Goal: Find contact information: Find contact information

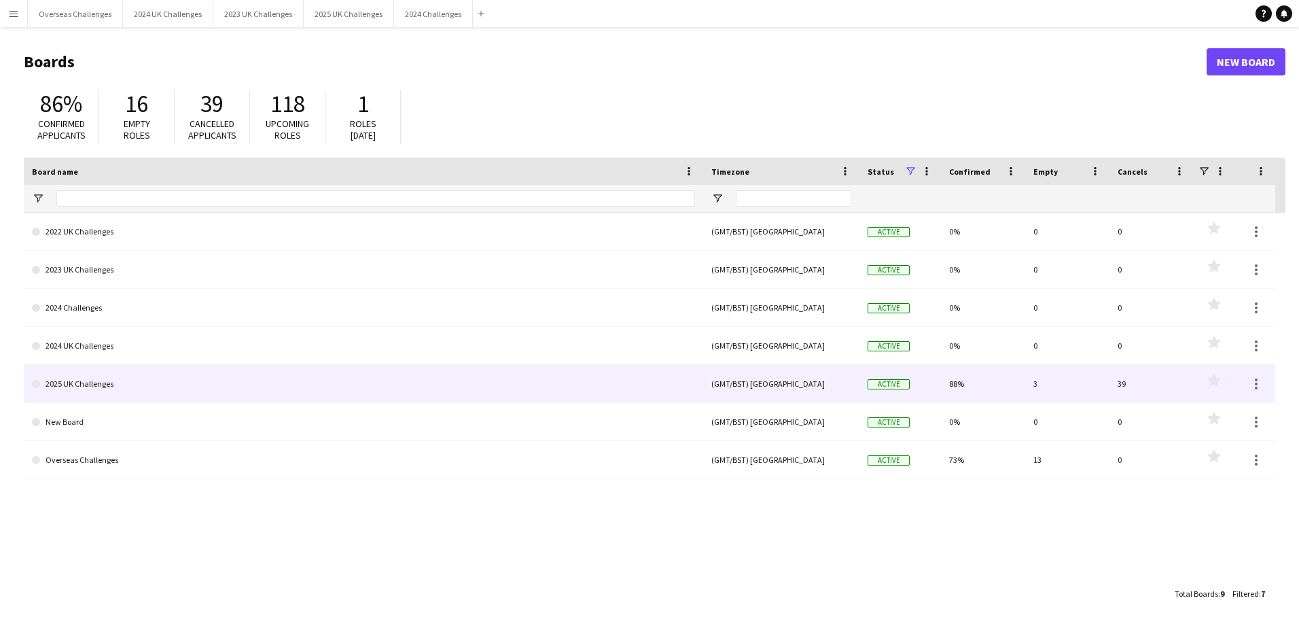
click at [77, 386] on link "2025 UK Challenges" at bounding box center [363, 384] width 663 height 38
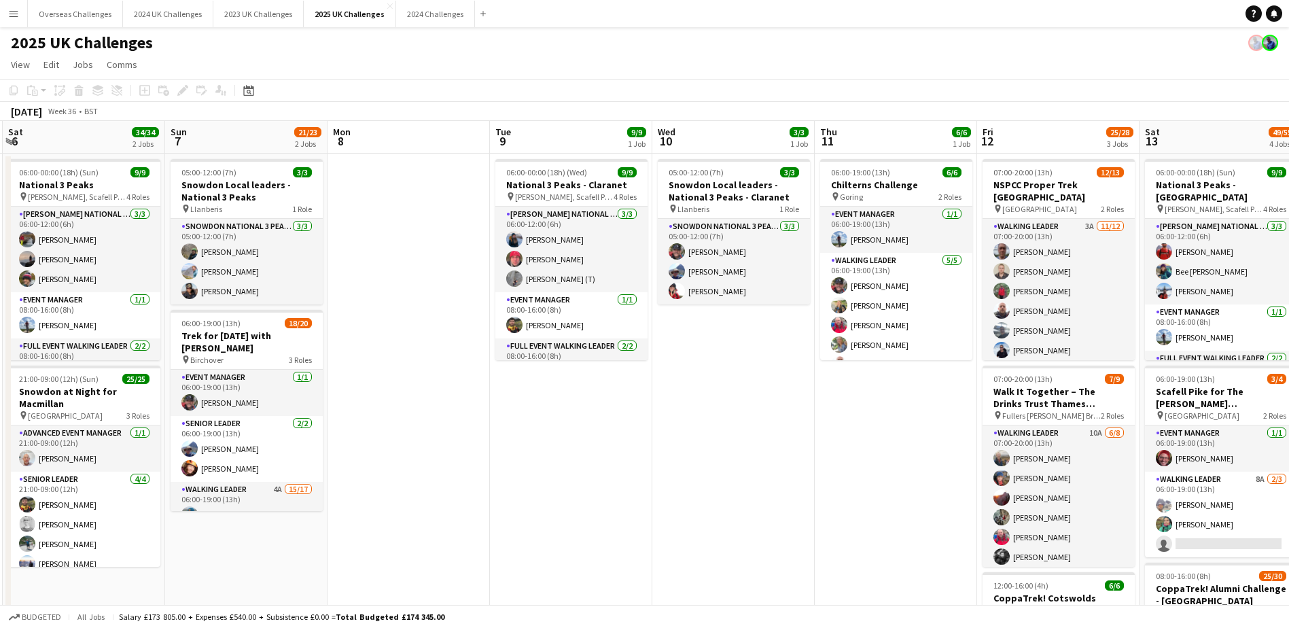
drag, startPoint x: 605, startPoint y: 325, endPoint x: 40, endPoint y: 317, distance: 564.8
click at [40, 317] on app-calendar-viewport "Wed 3 Thu 4 Fri 5 Sat 6 34/34 2 Jobs Sun 7 21/23 2 Jobs Mon 8 Tue 9 9/9 1 Job W…" at bounding box center [644, 591] width 1289 height 940
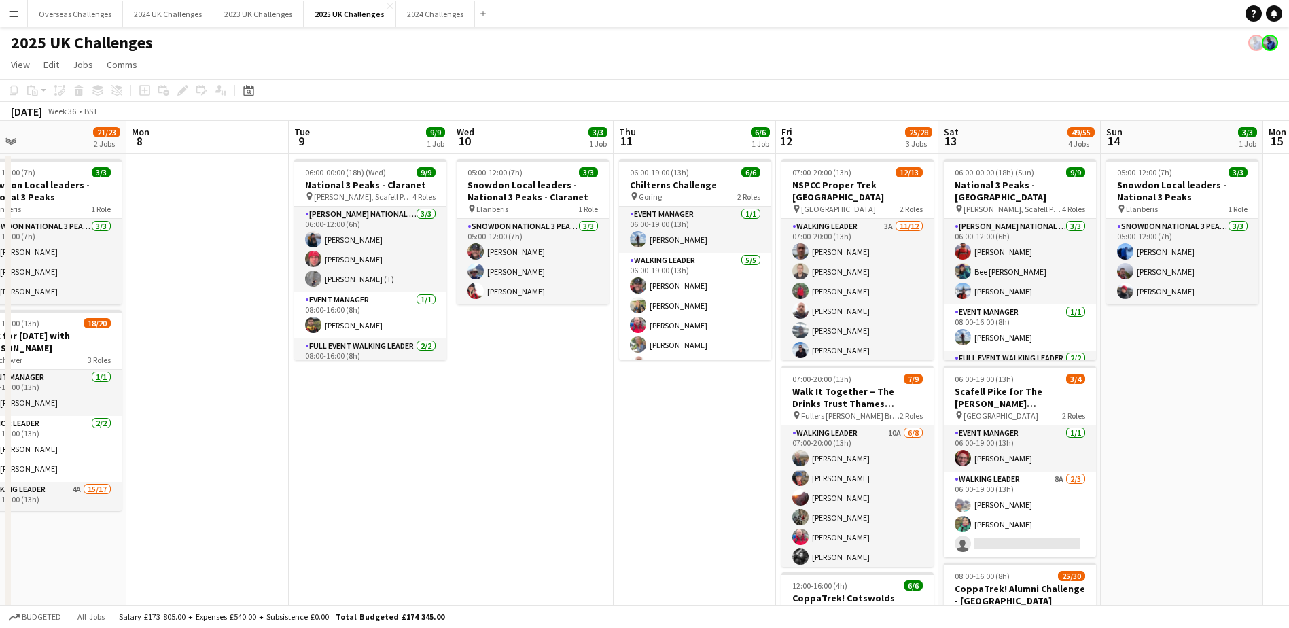
scroll to position [0, 412]
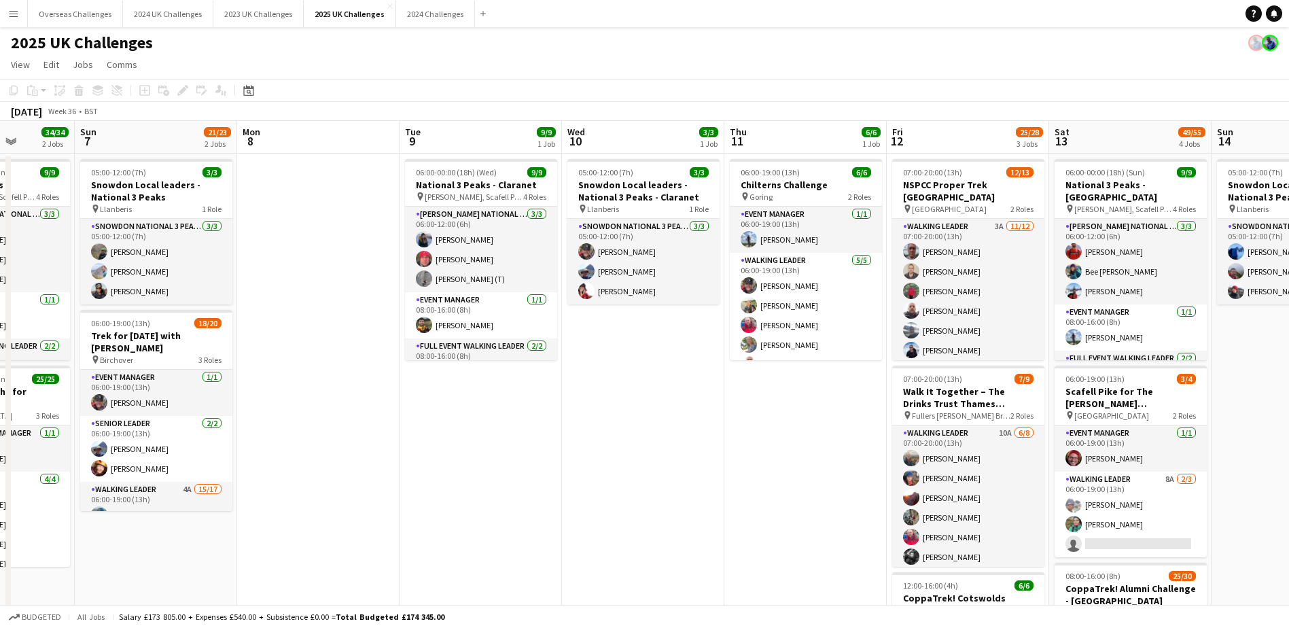
drag, startPoint x: 741, startPoint y: 458, endPoint x: 489, endPoint y: 434, distance: 253.9
click at [489, 434] on app-calendar-viewport "Thu 4 Fri 5 Sat 6 34/34 2 Jobs Sun 7 21/23 2 Jobs Mon 8 Tue 9 9/9 1 Job Wed 10 …" at bounding box center [644, 591] width 1289 height 940
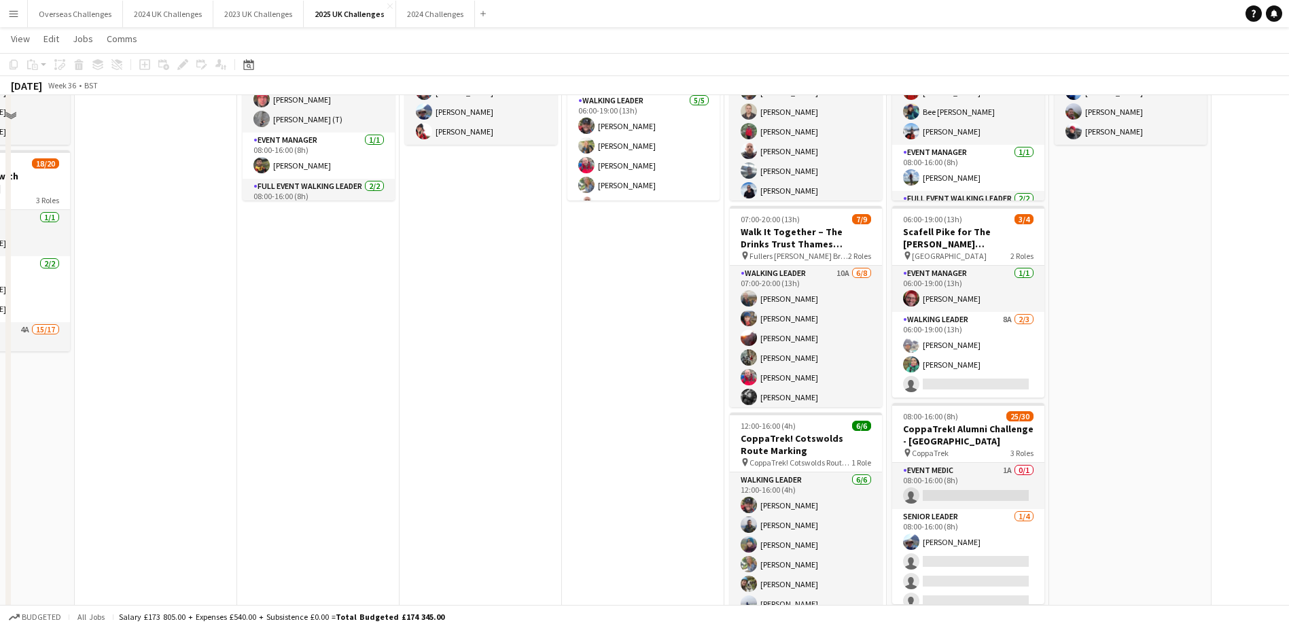
scroll to position [204, 0]
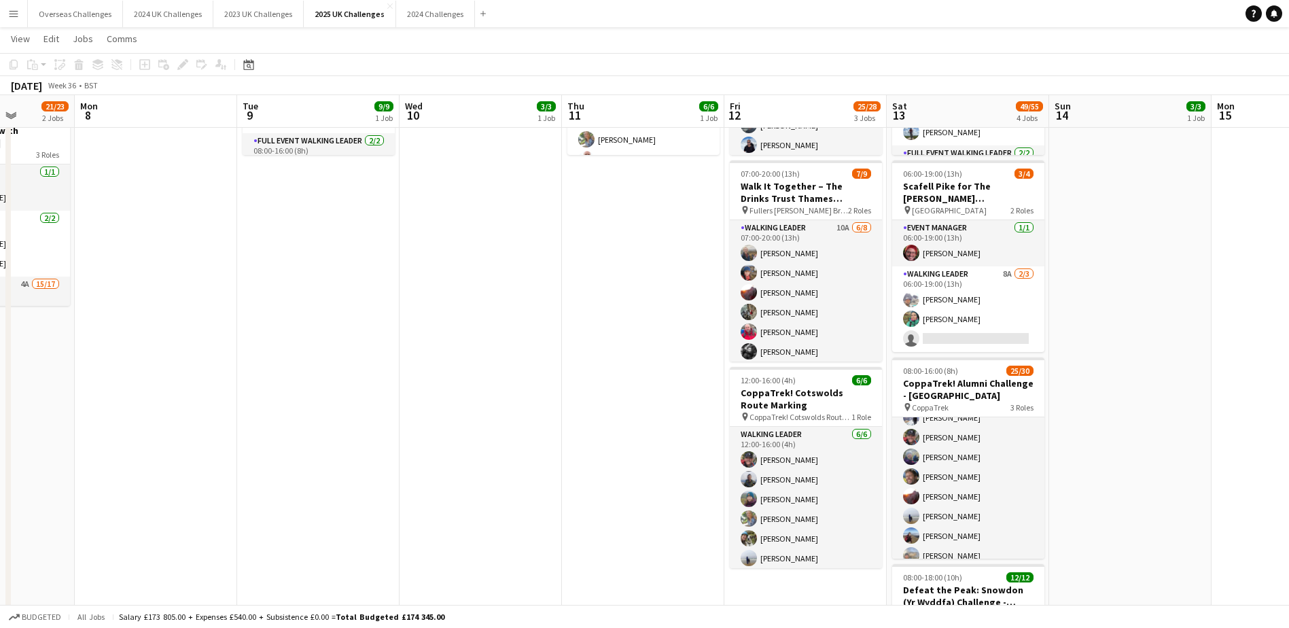
click at [967, 453] on app-card-role "Walking Leader 11A 24/25 08:00-16:00 (8h) [PERSON_NAME] [PERSON_NAME] [PERSON_N…" at bounding box center [968, 624] width 152 height 519
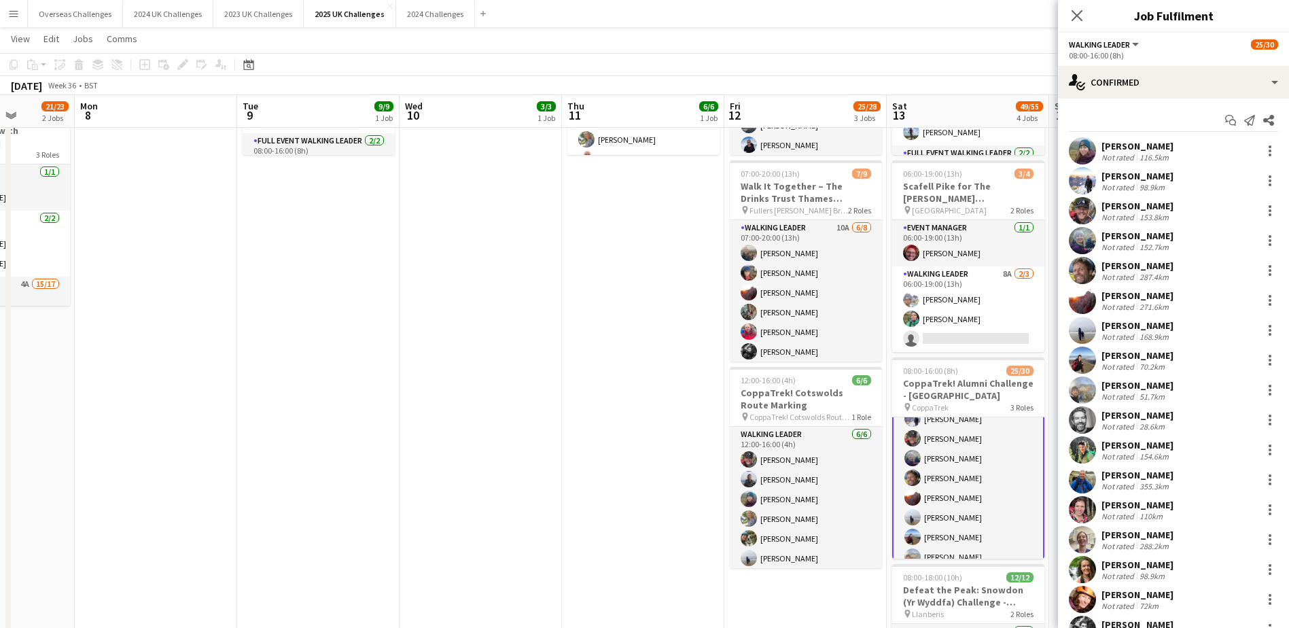
scroll to position [205, 0]
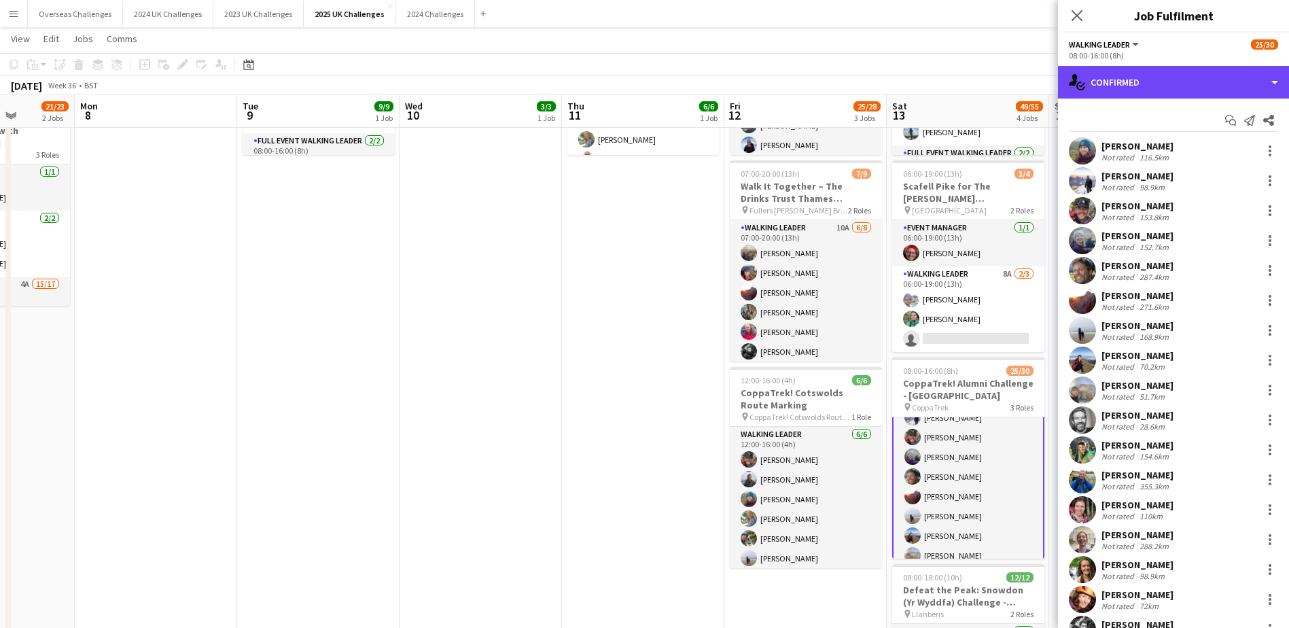
click at [1186, 89] on div "single-neutral-actions-check-2 Confirmed" at bounding box center [1173, 82] width 231 height 33
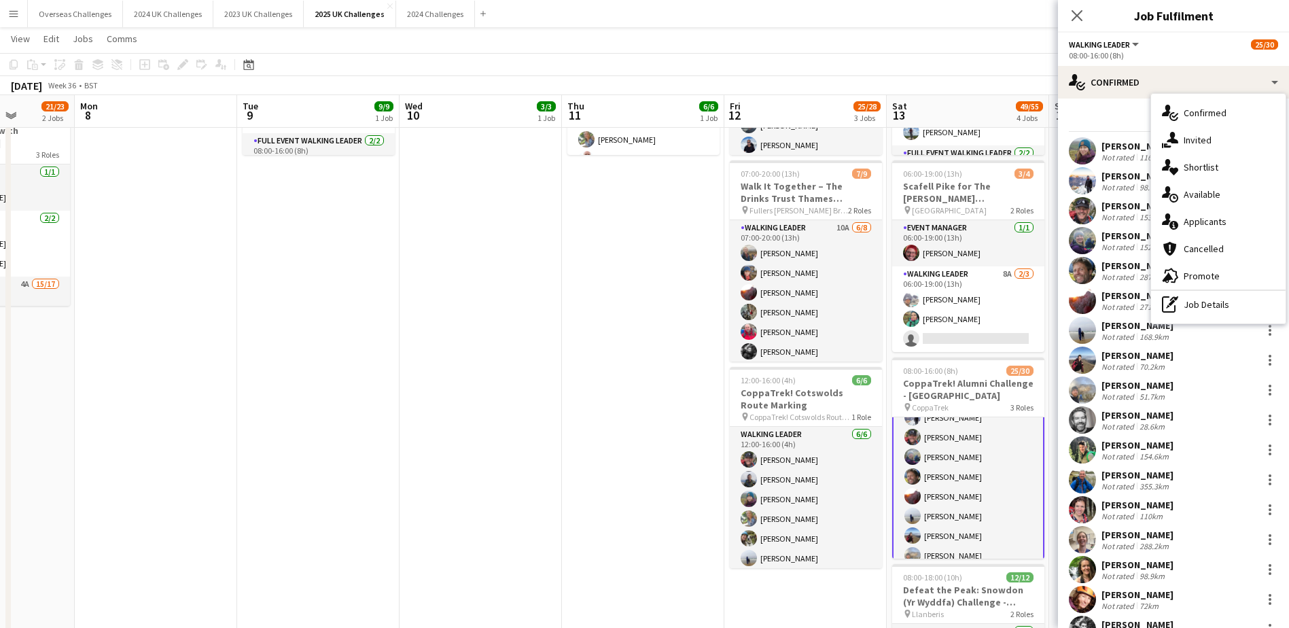
click at [1197, 217] on span "Applicants" at bounding box center [1205, 221] width 43 height 12
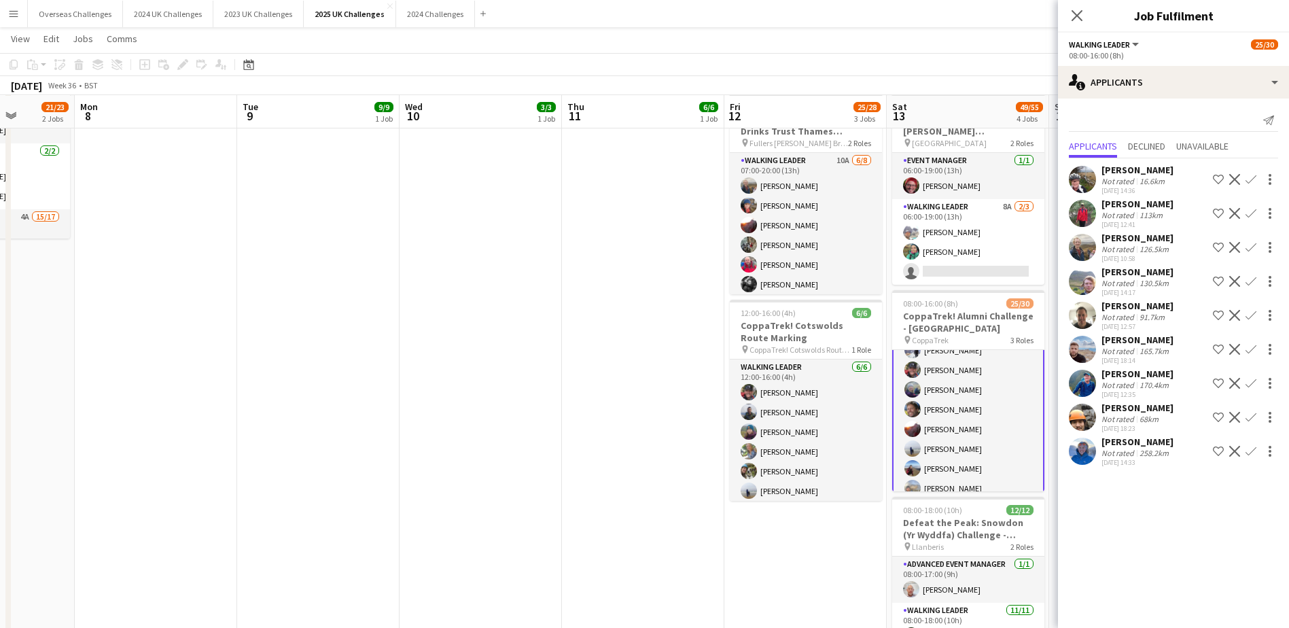
scroll to position [272, 0]
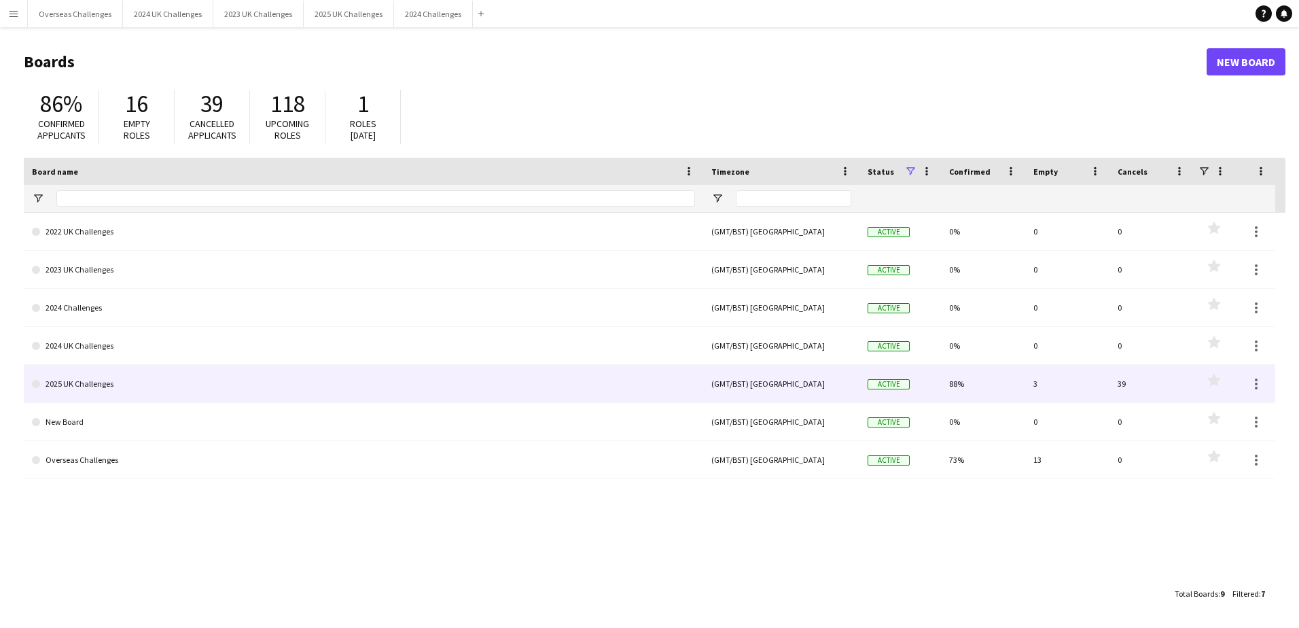
click at [66, 382] on link "2025 UK Challenges" at bounding box center [363, 384] width 663 height 38
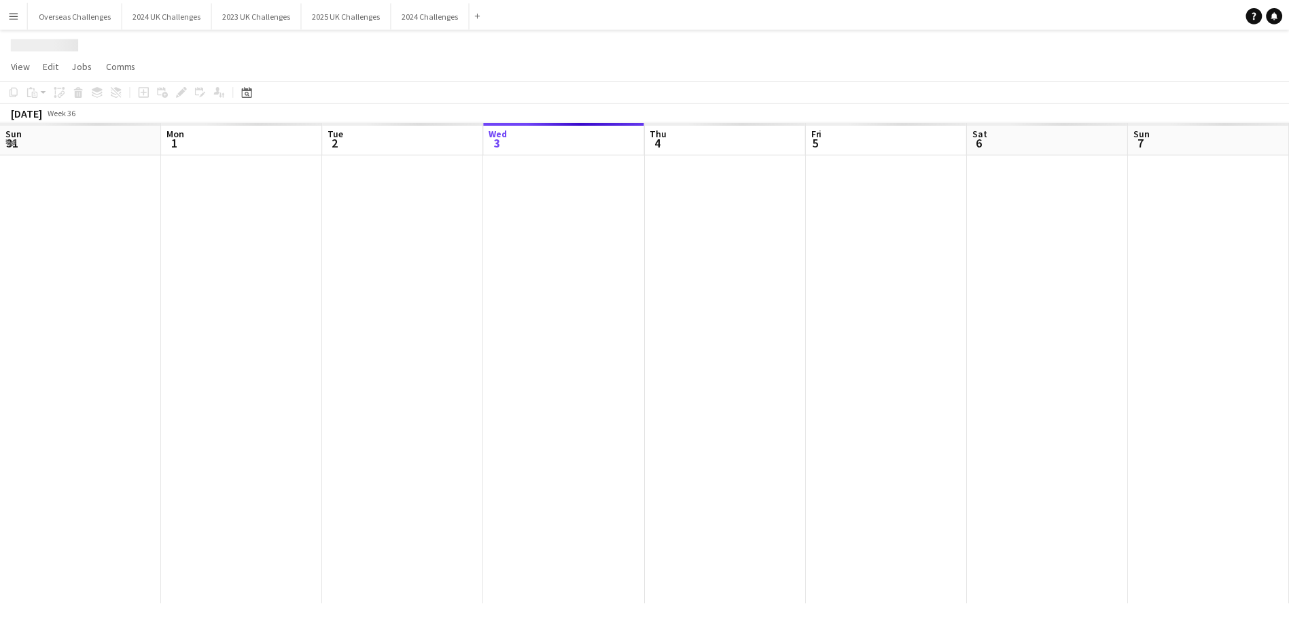
scroll to position [0, 325]
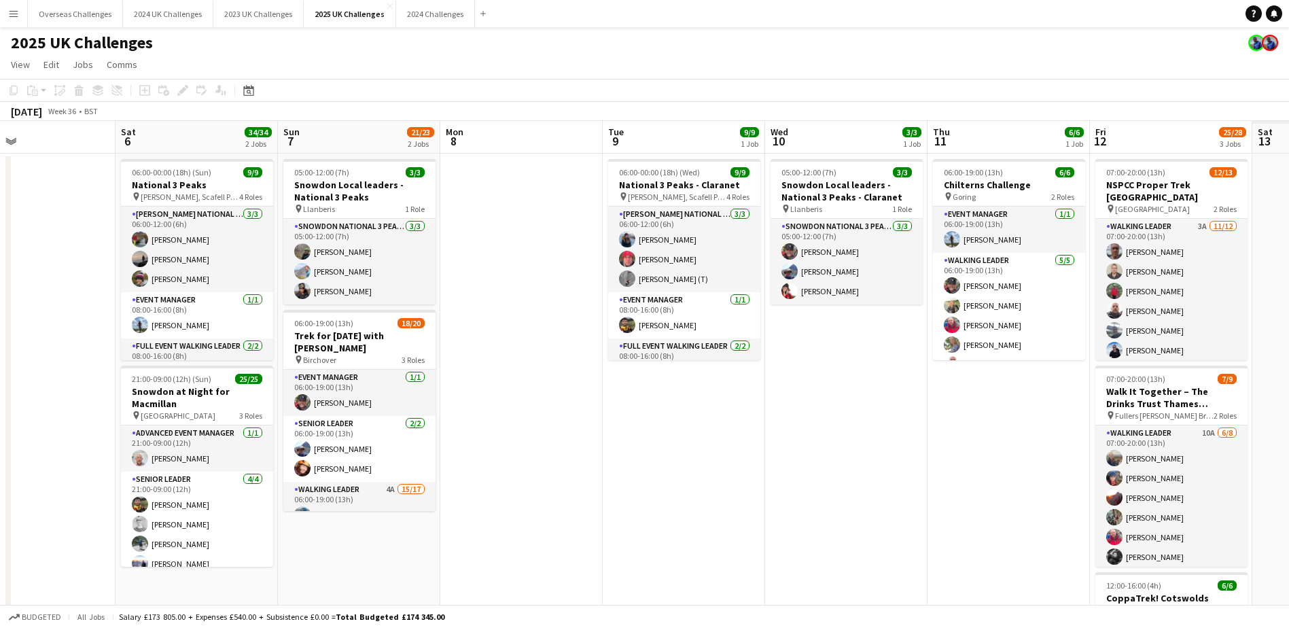
drag, startPoint x: 561, startPoint y: 309, endPoint x: -9, endPoint y: 313, distance: 569.5
click at [0, 313] on html "Menu Boards Boards Boards All jobs Status Workforce Workforce My Workforce Recr…" at bounding box center [644, 443] width 1289 height 886
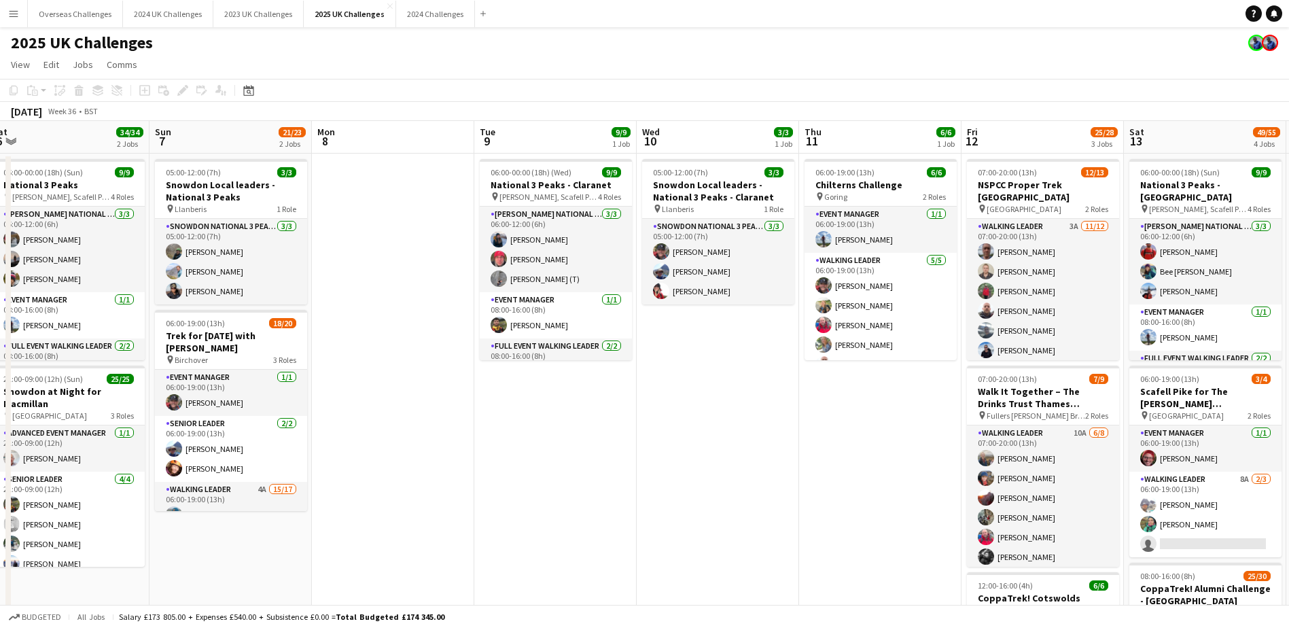
scroll to position [0, 390]
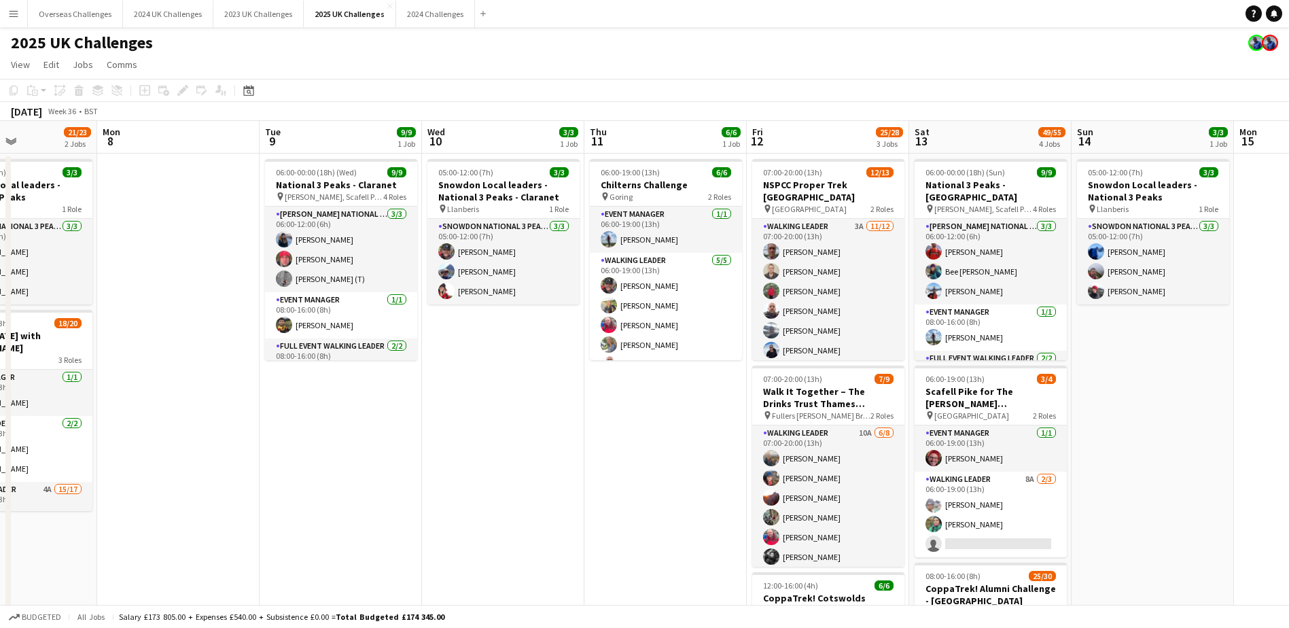
drag, startPoint x: 726, startPoint y: 463, endPoint x: 389, endPoint y: 460, distance: 337.1
click at [389, 460] on app-calendar-viewport "Fri 5 Sat 6 34/34 2 Jobs Sun 7 21/23 2 Jobs Mon 8 Tue 9 9/9 1 Job Wed 10 3/3 1 …" at bounding box center [644, 591] width 1289 height 940
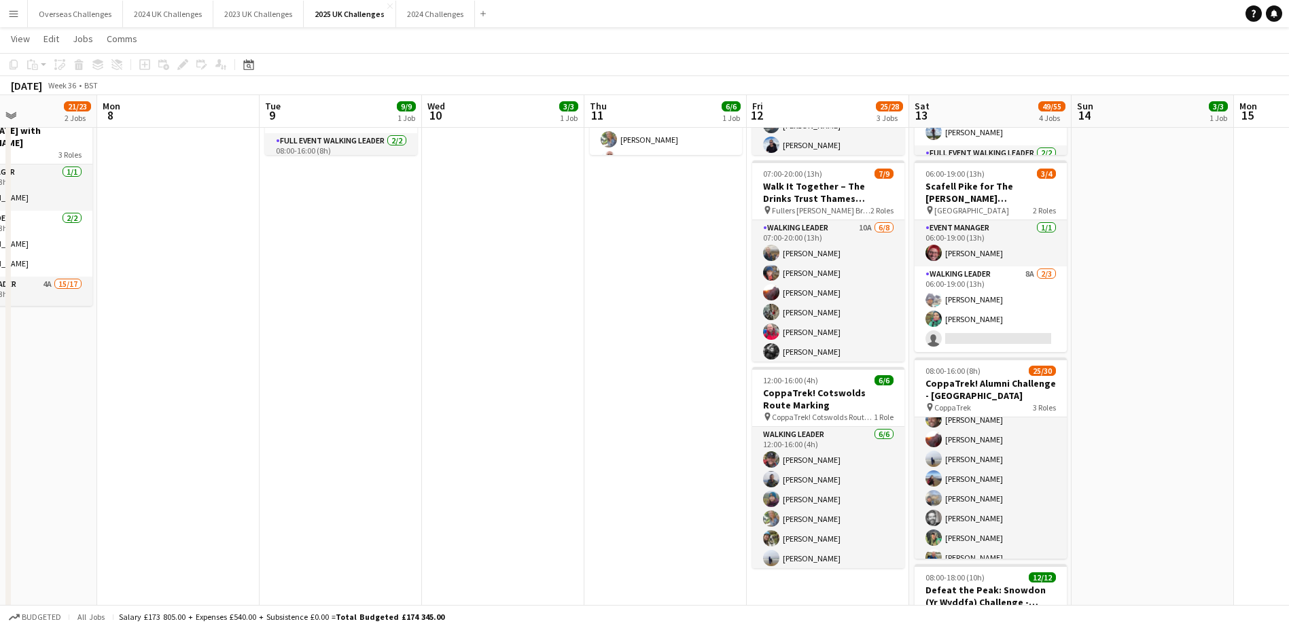
scroll to position [272, 0]
click at [969, 456] on app-card-role "Walking Leader 11A 24/25 08:00-16:00 (8h) [PERSON_NAME] [PERSON_NAME] [PERSON_N…" at bounding box center [991, 556] width 152 height 519
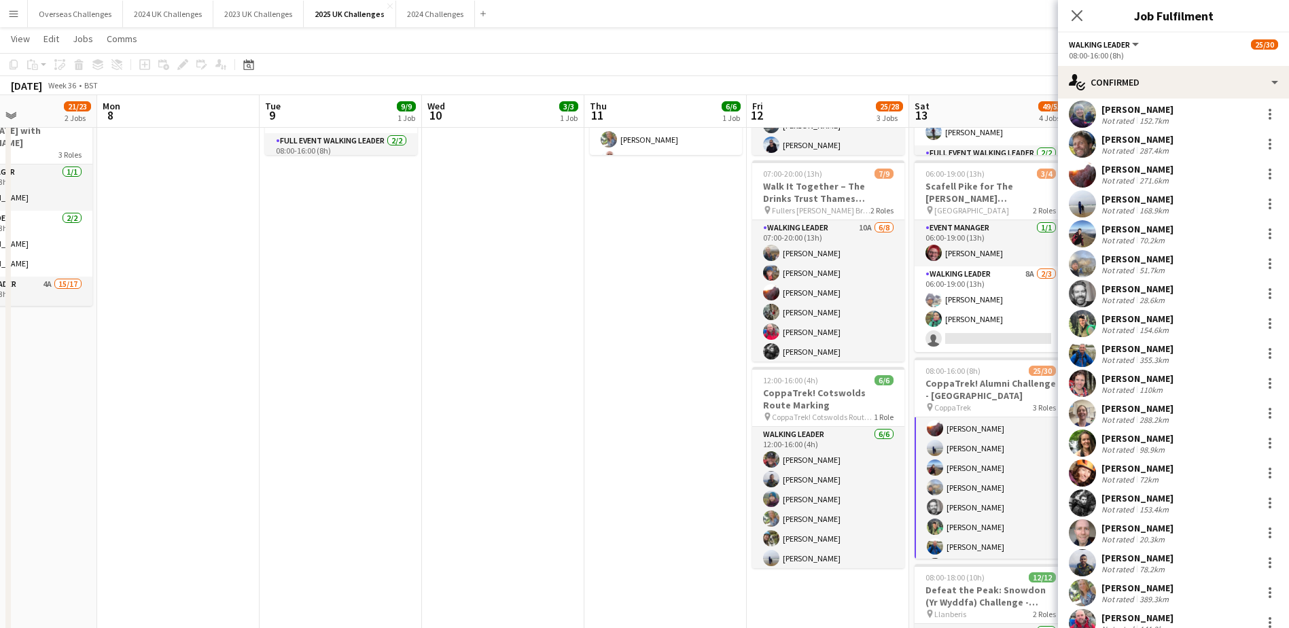
scroll to position [136, 0]
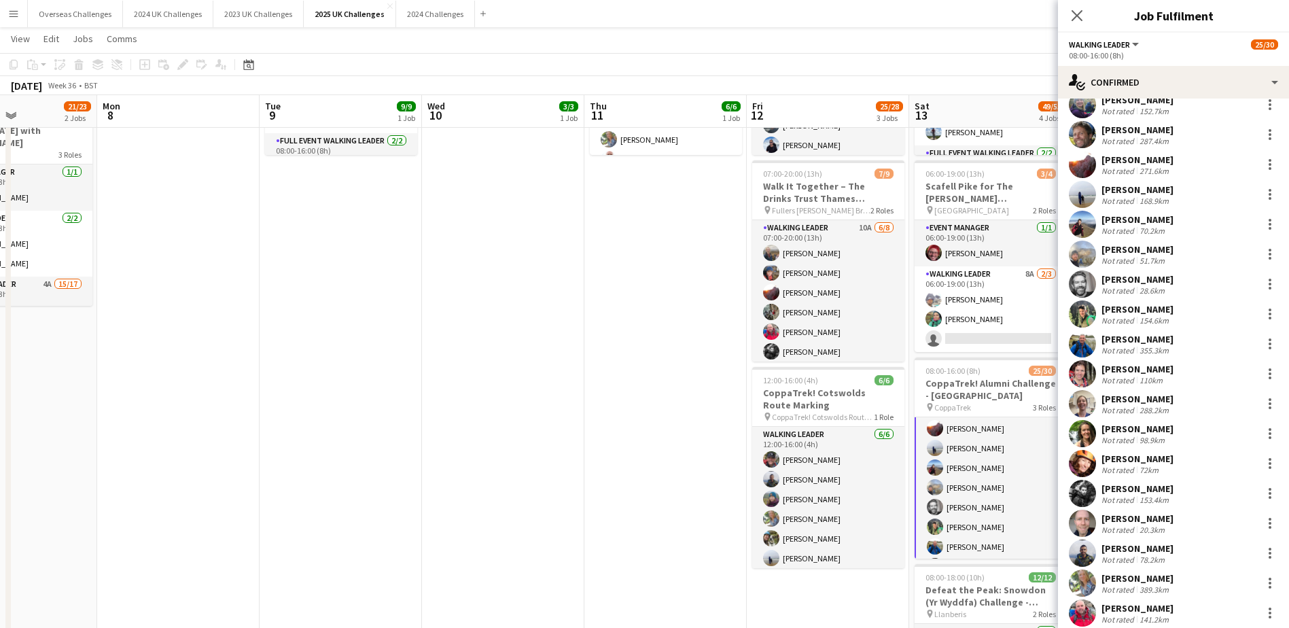
click at [1129, 487] on div "[PERSON_NAME]" at bounding box center [1138, 488] width 72 height 12
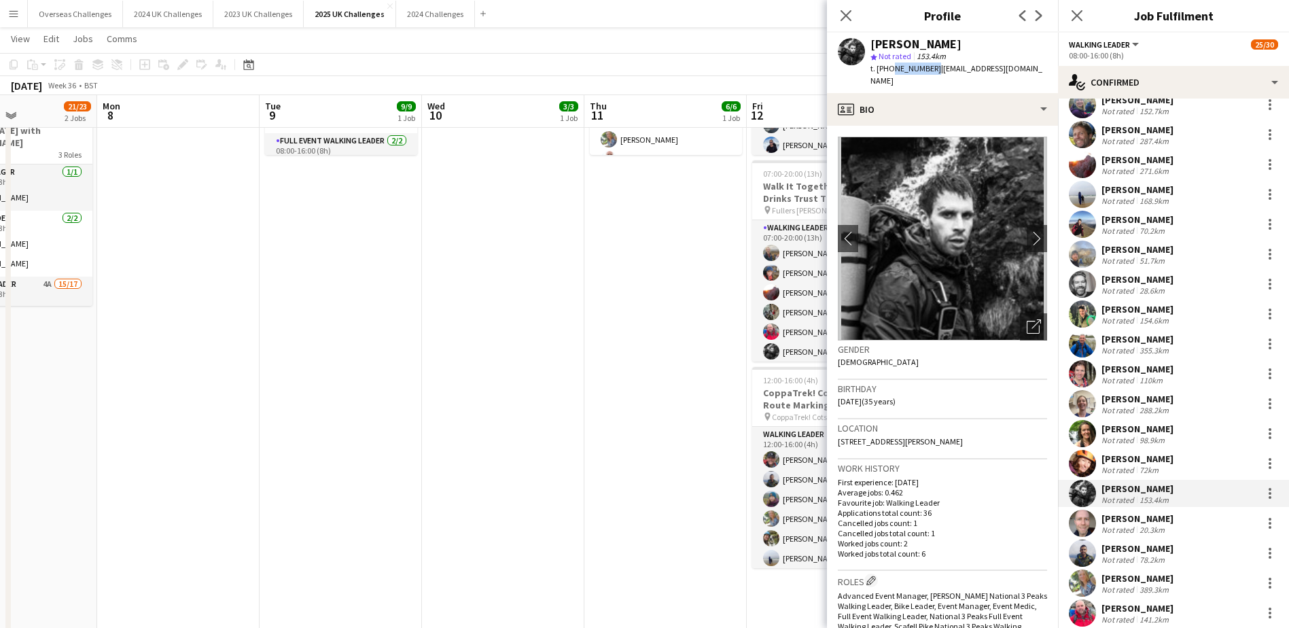
drag, startPoint x: 930, startPoint y: 65, endPoint x: 891, endPoint y: 69, distance: 38.9
click at [891, 69] on span "t. +447874183021" at bounding box center [905, 68] width 71 height 10
copy span "7874183021"
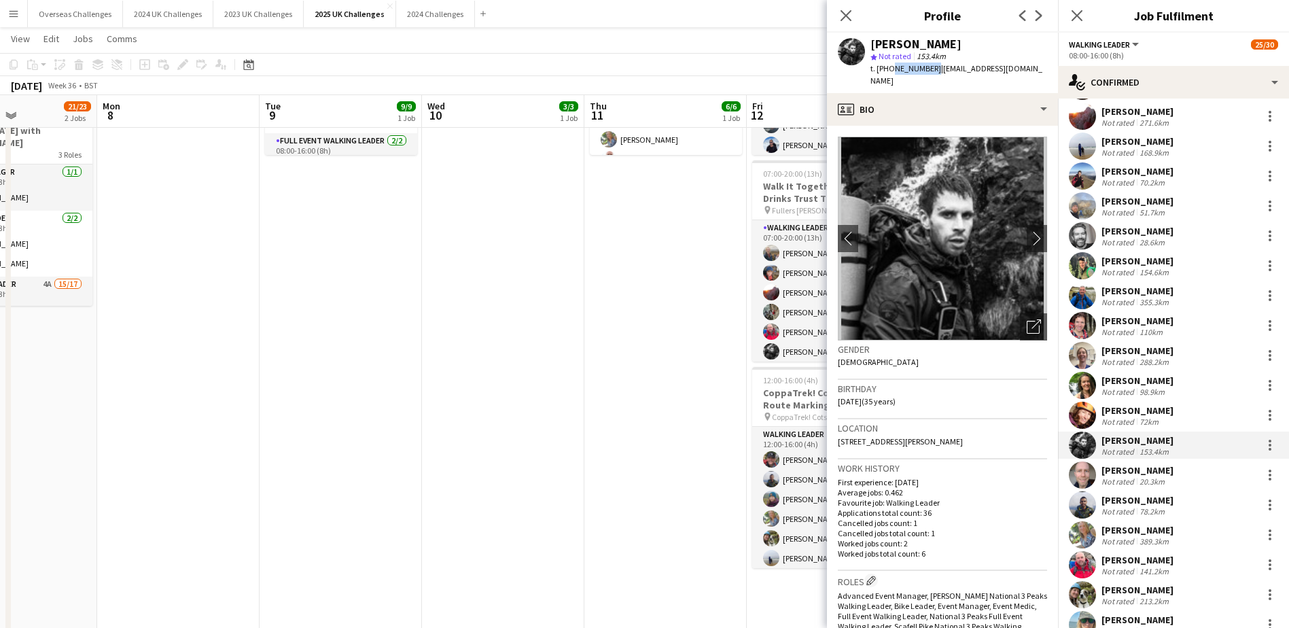
scroll to position [204, 0]
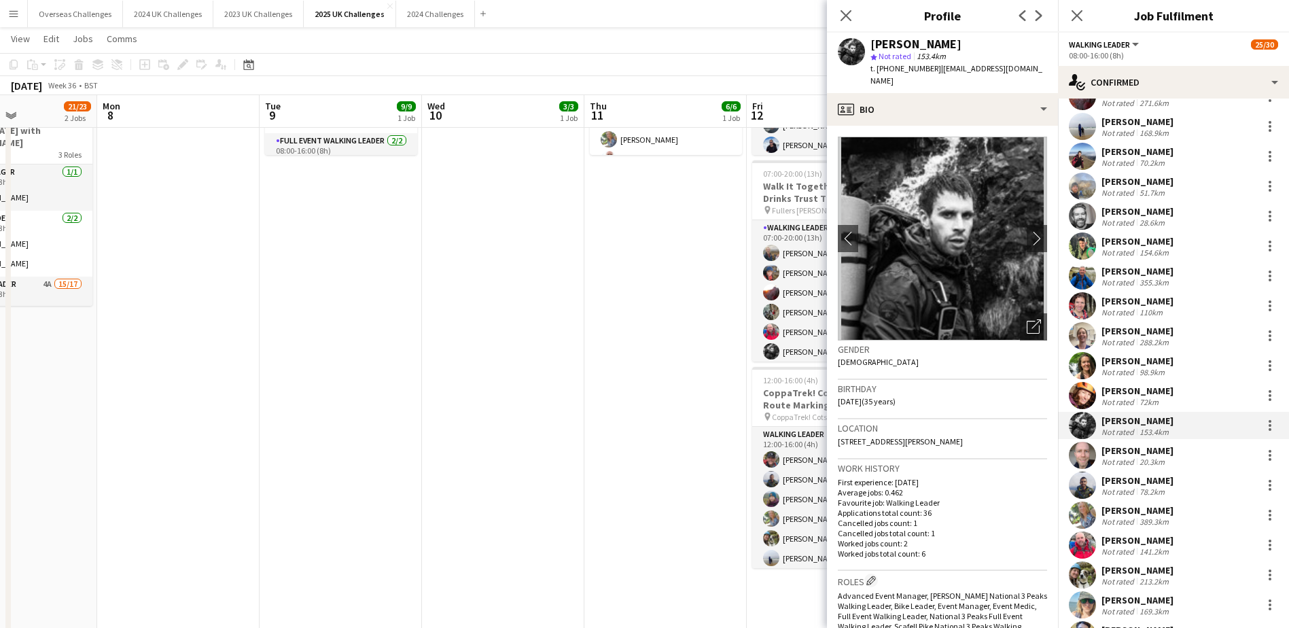
click at [1131, 452] on div "[PERSON_NAME]" at bounding box center [1138, 450] width 72 height 12
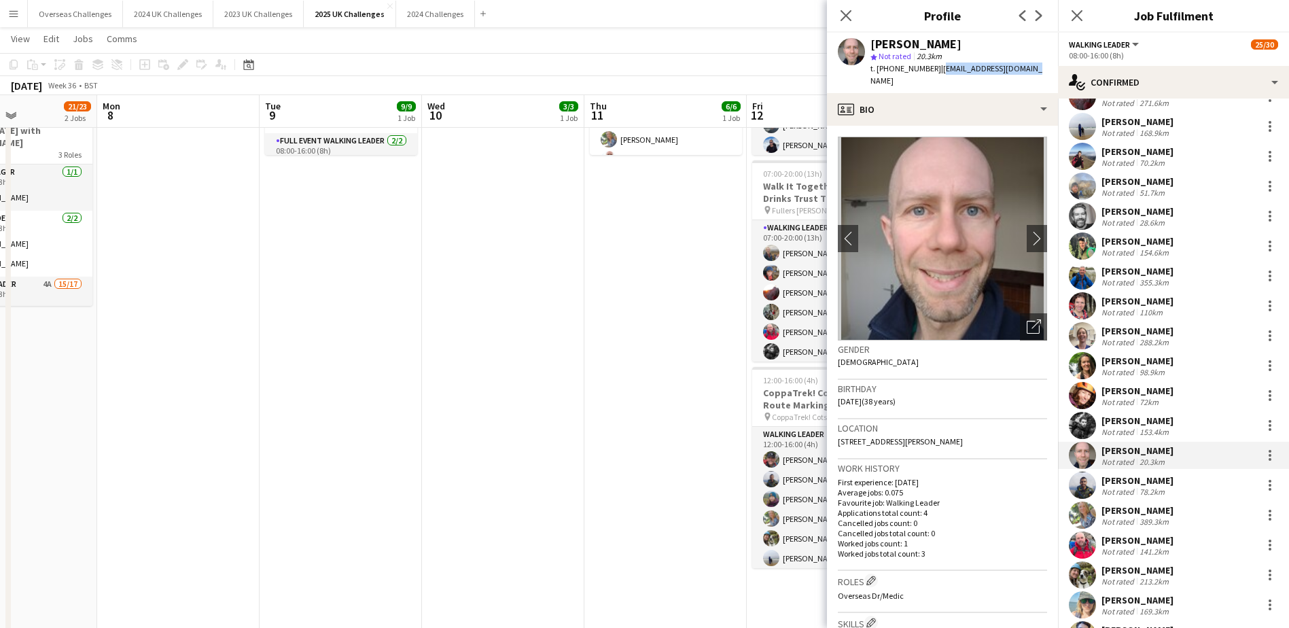
drag, startPoint x: 1029, startPoint y: 68, endPoint x: 934, endPoint y: 68, distance: 94.5
click at [934, 68] on div "Jack Watson star Not rated 20.3km t. +447766335166 | jackdmwatson@gmail.com" at bounding box center [942, 63] width 231 height 60
copy span "jackdmwatson@gmail.com"
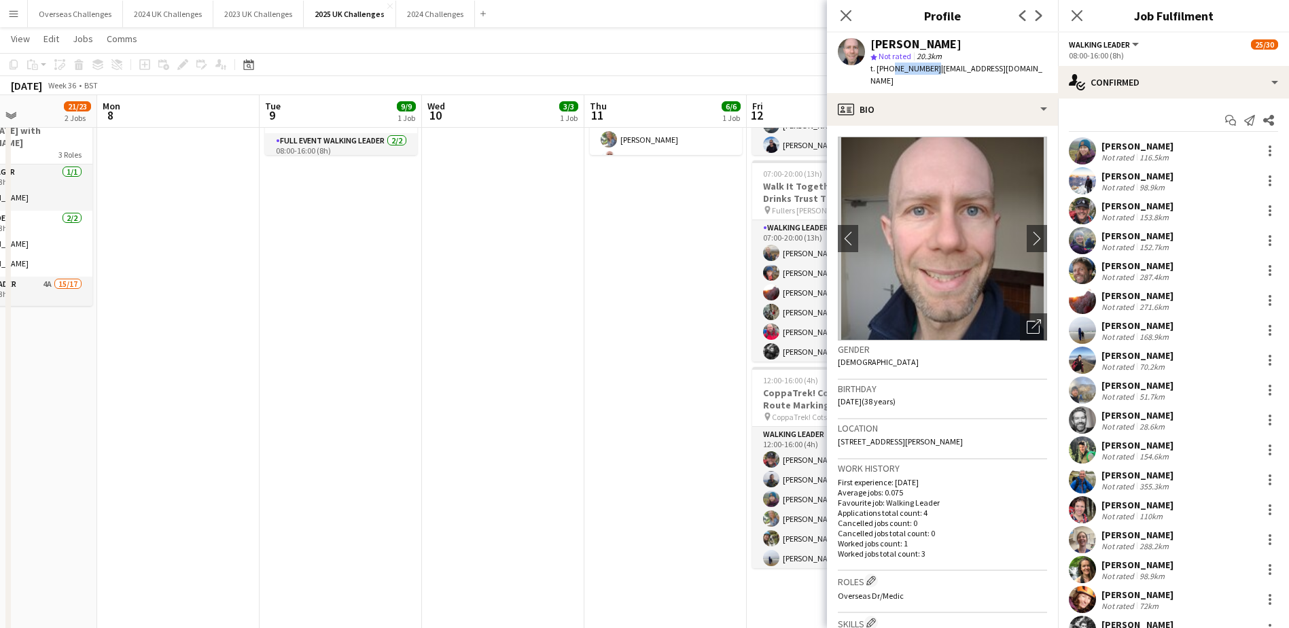
drag, startPoint x: 930, startPoint y: 68, endPoint x: 891, endPoint y: 70, distance: 38.8
click at [891, 70] on span "t. +447766335166" at bounding box center [905, 68] width 71 height 10
copy span "7766335166"
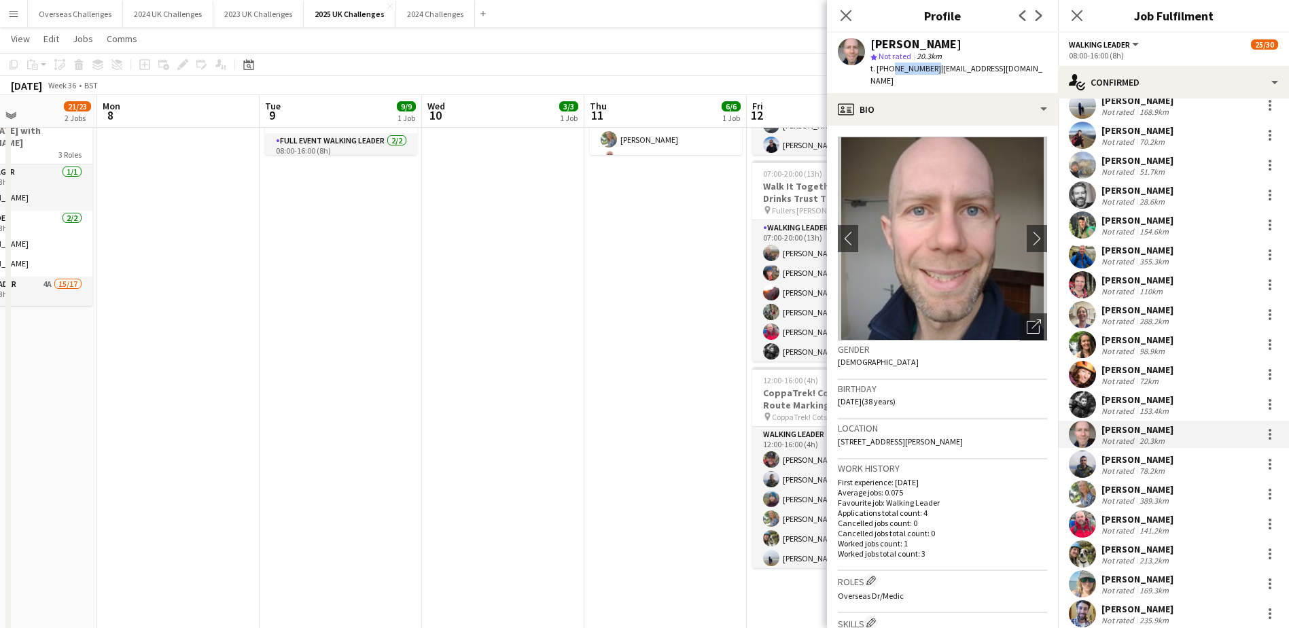
scroll to position [294, 0]
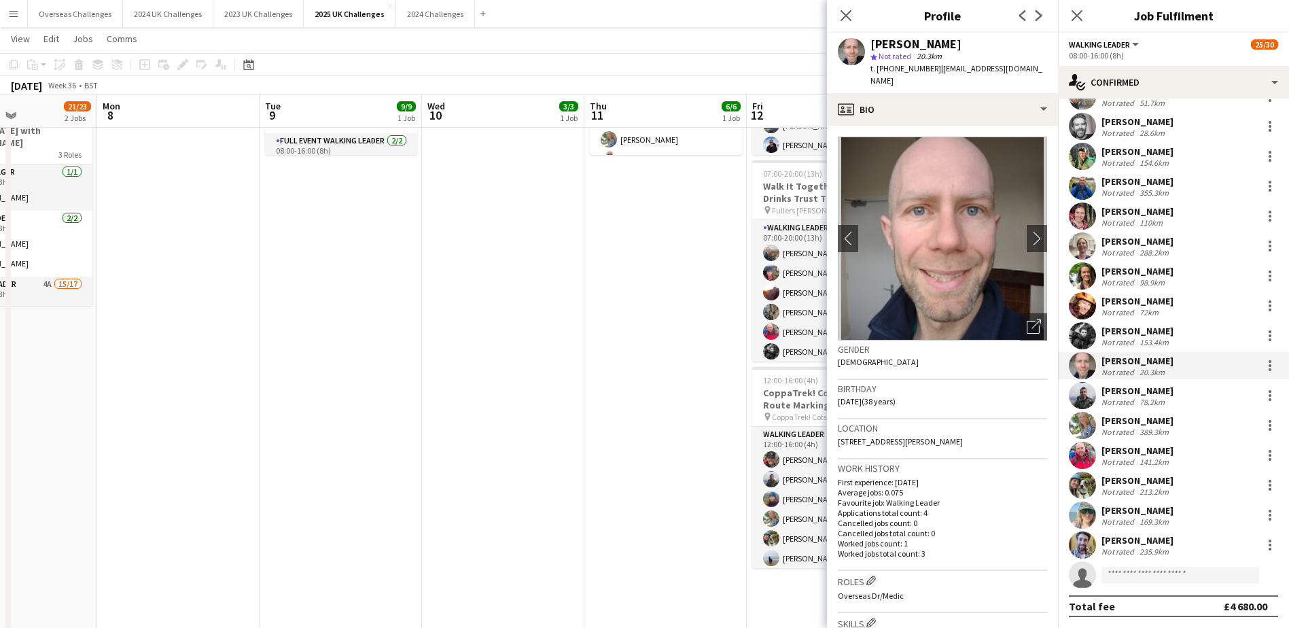
click at [1132, 475] on div "[PERSON_NAME]" at bounding box center [1138, 480] width 72 height 12
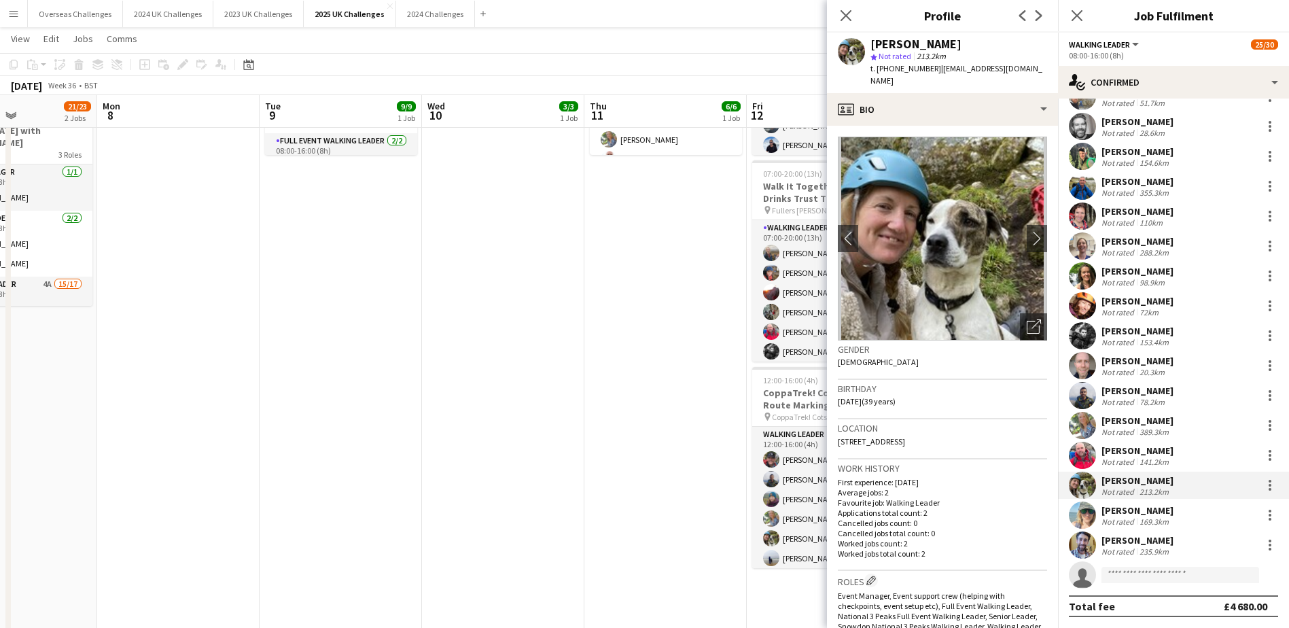
scroll to position [0, 0]
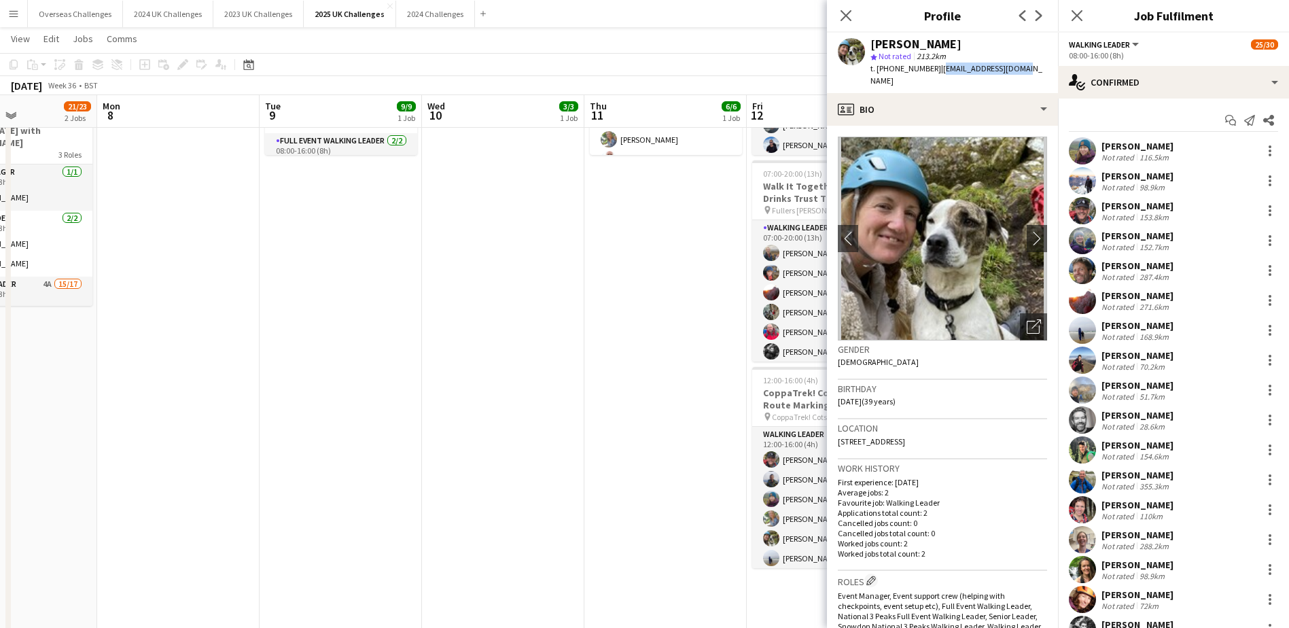
drag, startPoint x: 935, startPoint y: 68, endPoint x: 1008, endPoint y: 70, distance: 72.7
click at [1008, 70] on span "| eliastess@icloud.com" at bounding box center [956, 74] width 172 height 22
drag, startPoint x: 1008, startPoint y: 70, endPoint x: 1000, endPoint y: 70, distance: 7.5
copy span "eliastess@icloud.com"
drag, startPoint x: 888, startPoint y: 69, endPoint x: 930, endPoint y: 68, distance: 42.2
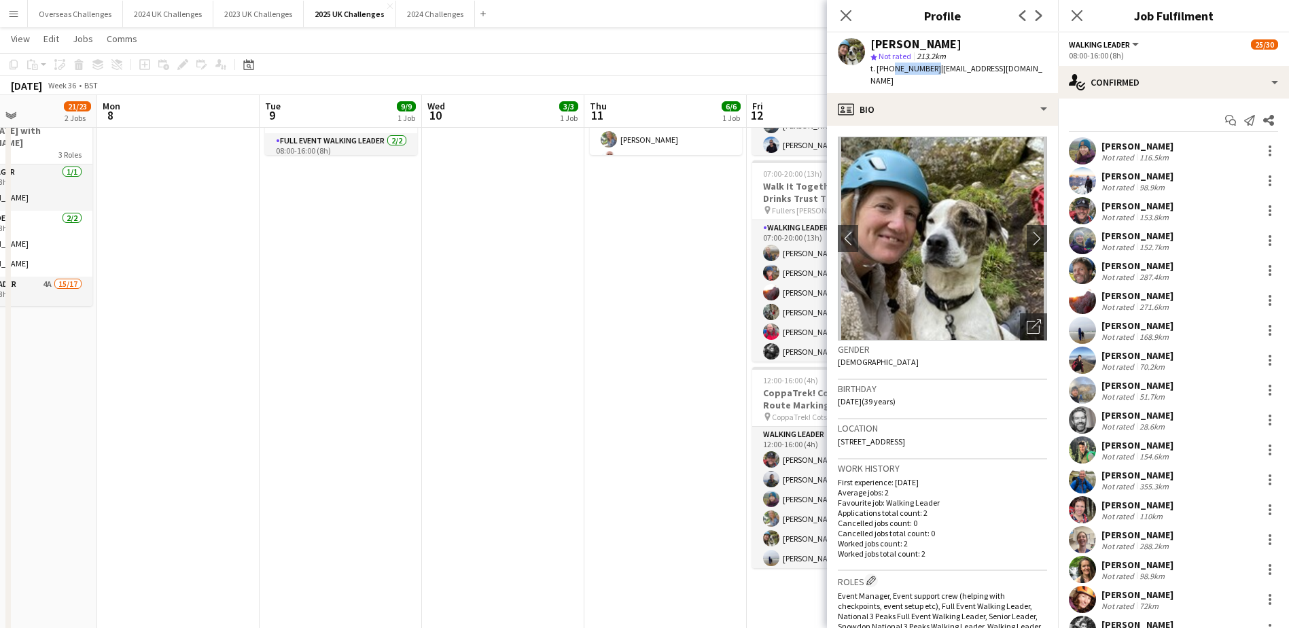
click at [930, 68] on span "t. +447727150483" at bounding box center [905, 68] width 71 height 10
drag, startPoint x: 930, startPoint y: 68, endPoint x: 921, endPoint y: 72, distance: 9.7
copy span "7727150483"
drag, startPoint x: 935, startPoint y: 68, endPoint x: 1010, endPoint y: 70, distance: 75.5
click at [1010, 70] on div "Tess Elias star Not rated 213.2km t. +447727150483 | eliastess@icloud.com" at bounding box center [942, 63] width 231 height 60
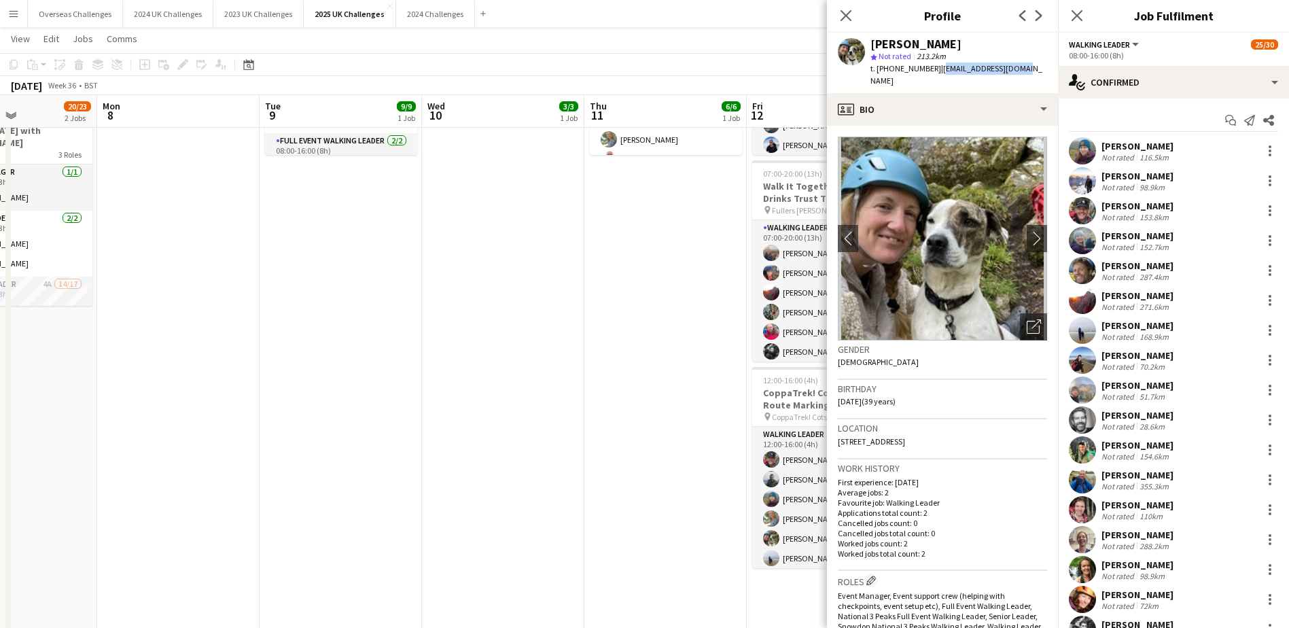
drag, startPoint x: 1010, startPoint y: 70, endPoint x: 1000, endPoint y: 71, distance: 10.2
copy span "eliastess@icloud.com"
click at [75, 11] on button "Overseas Challenges Close" at bounding box center [75, 14] width 95 height 27
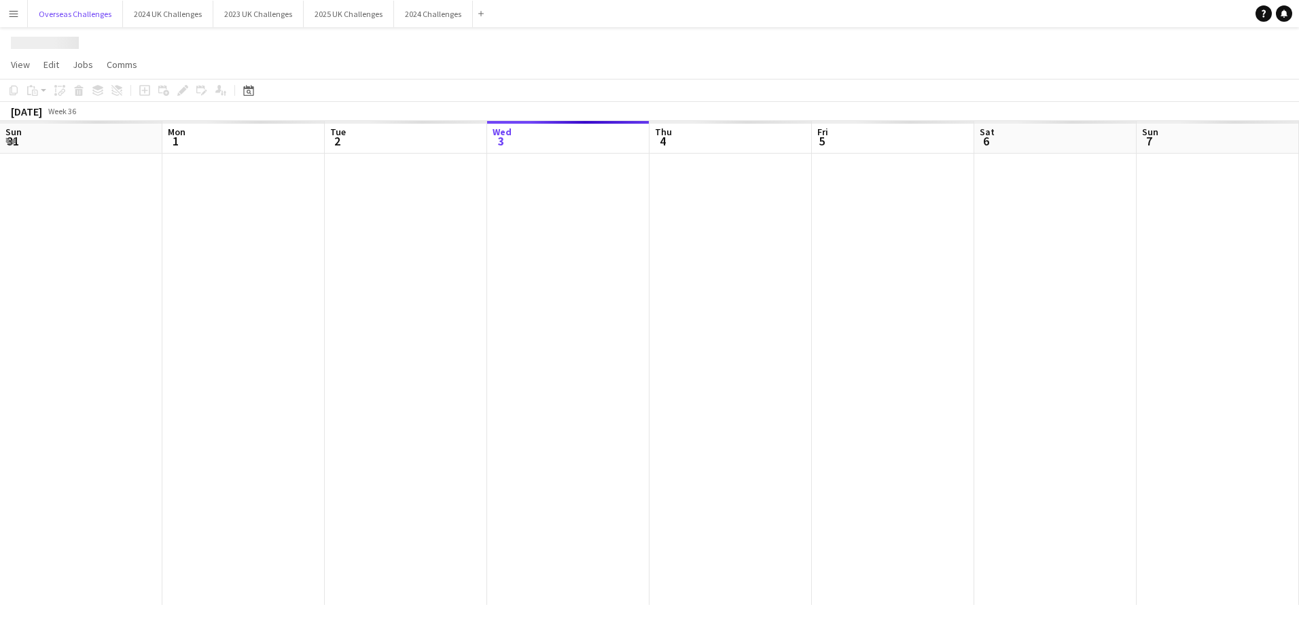
scroll to position [0, 325]
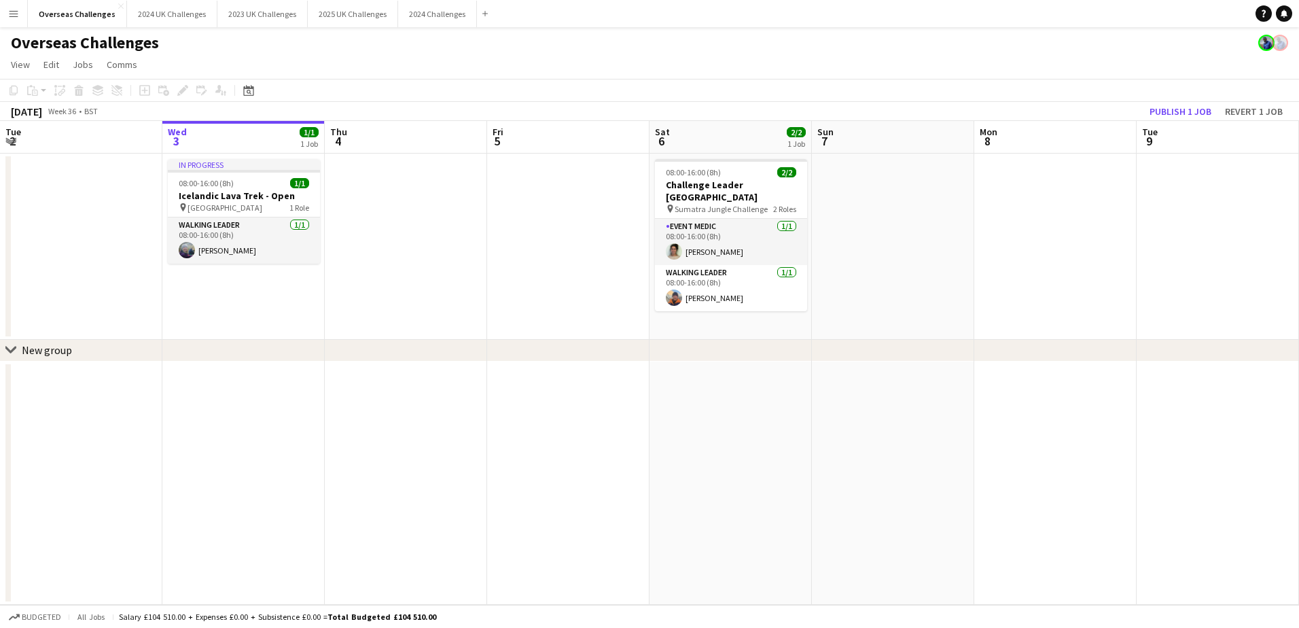
click at [248, 93] on icon at bounding box center [249, 92] width 5 height 5
click at [354, 139] on span "Next month" at bounding box center [358, 137] width 27 height 27
click at [354, 137] on span "Next month" at bounding box center [358, 137] width 27 height 27
click at [332, 138] on span "Previous month" at bounding box center [331, 137] width 27 height 27
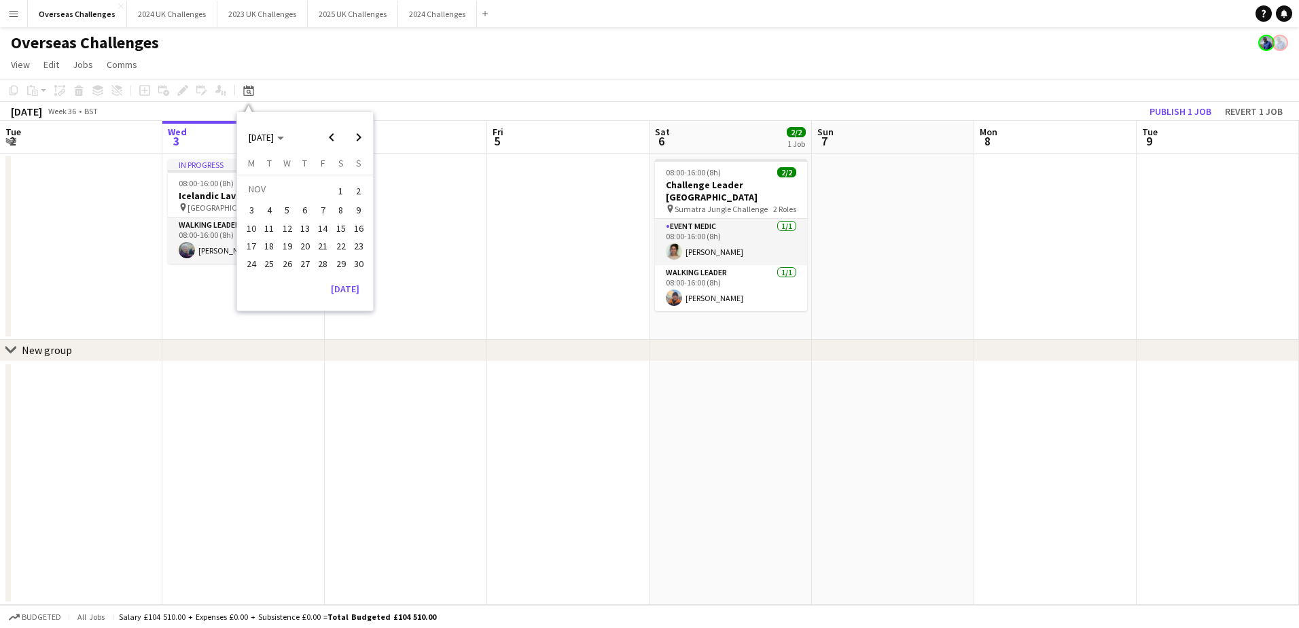
click at [323, 224] on span "14" at bounding box center [323, 228] width 16 height 16
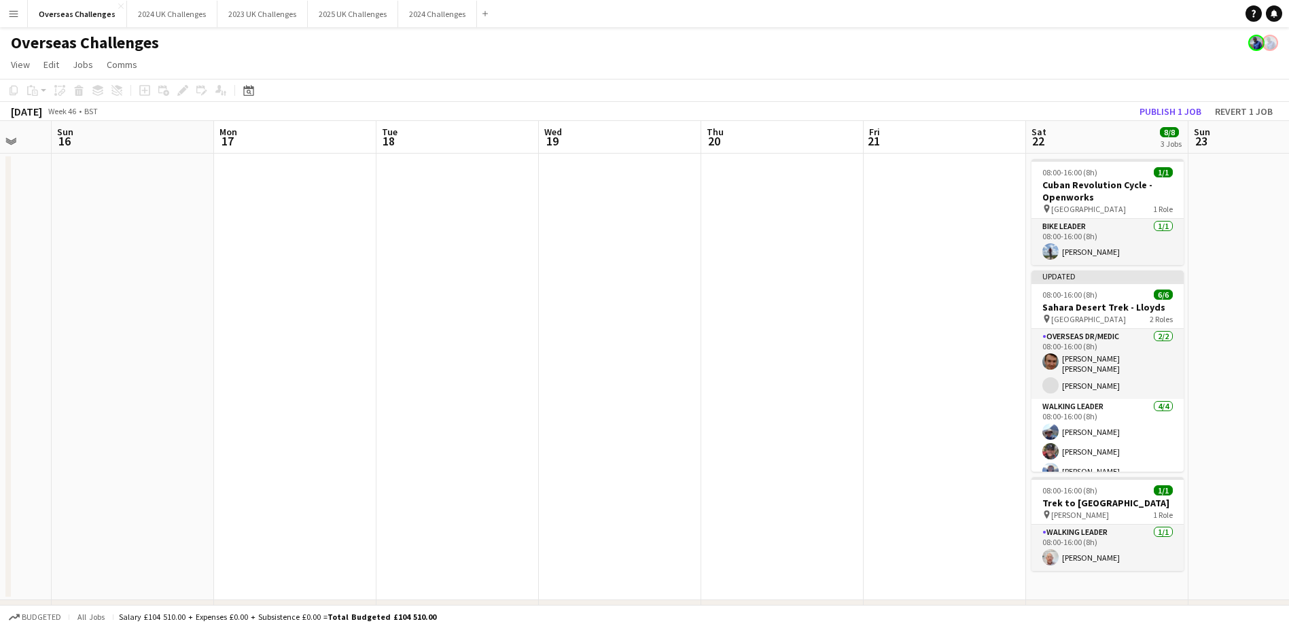
scroll to position [0, 444]
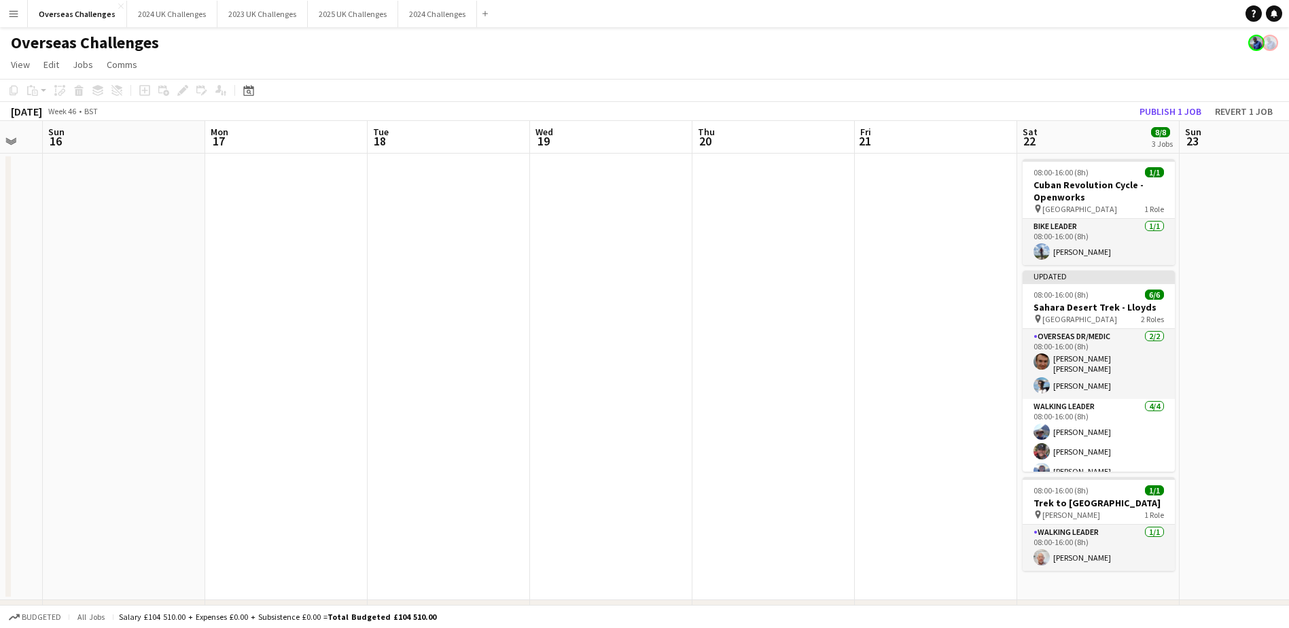
drag, startPoint x: 725, startPoint y: 291, endPoint x: 99, endPoint y: 301, distance: 626.6
click at [99, 301] on app-calendar-viewport "Thu 13 Fri 14 Sat 15 Sun 16 Mon 17 Tue 18 Wed 19 Thu 20 Fri 21 Sat 22 8/8 3 Job…" at bounding box center [644, 392] width 1289 height 542
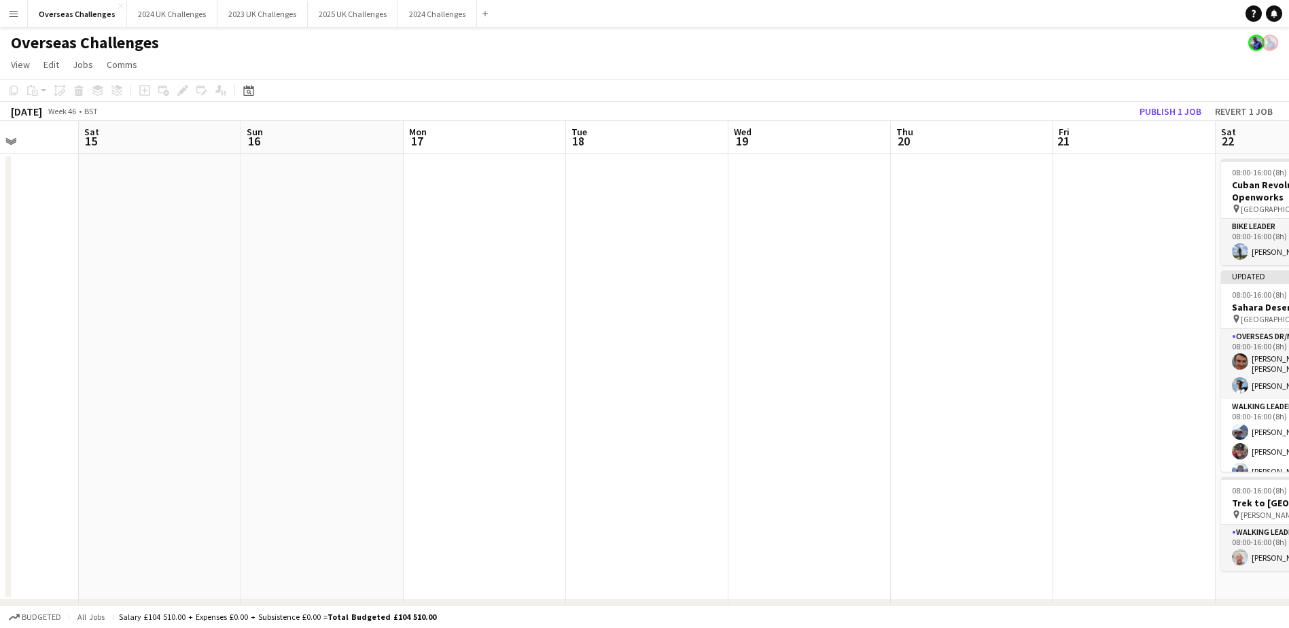
drag, startPoint x: 410, startPoint y: 348, endPoint x: 1068, endPoint y: 352, distance: 657.8
click at [1096, 350] on app-calendar-viewport "Wed 12 Thu 13 Fri 14 Sat 15 Sun 16 Mon 17 Tue 18 Wed 19 Thu 20 Fri 21 Sat 22 8/…" at bounding box center [644, 392] width 1289 height 542
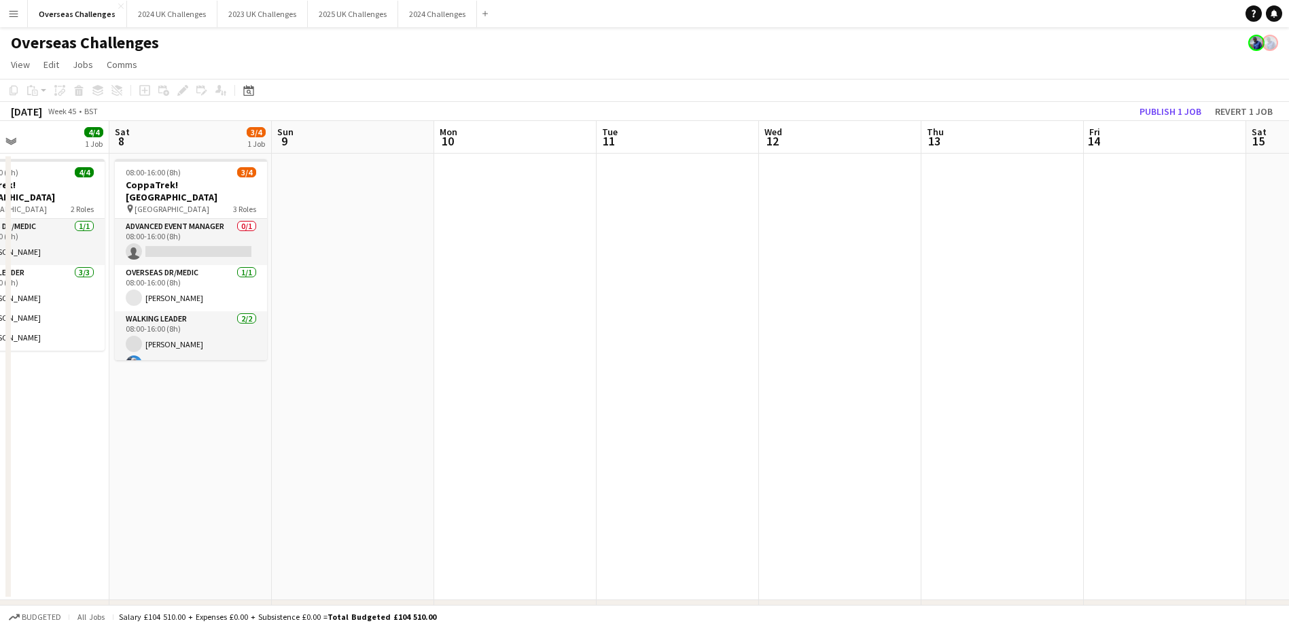
drag, startPoint x: 387, startPoint y: 344, endPoint x: 1068, endPoint y: 341, distance: 680.2
click at [1068, 341] on app-calendar-viewport "Wed 5 Thu 6 Fri 7 4/4 1 Job Sat 8 3/4 1 Job Sun 9 Mon 10 Tue 11 Wed 12 Thu 13 F…" at bounding box center [644, 392] width 1289 height 542
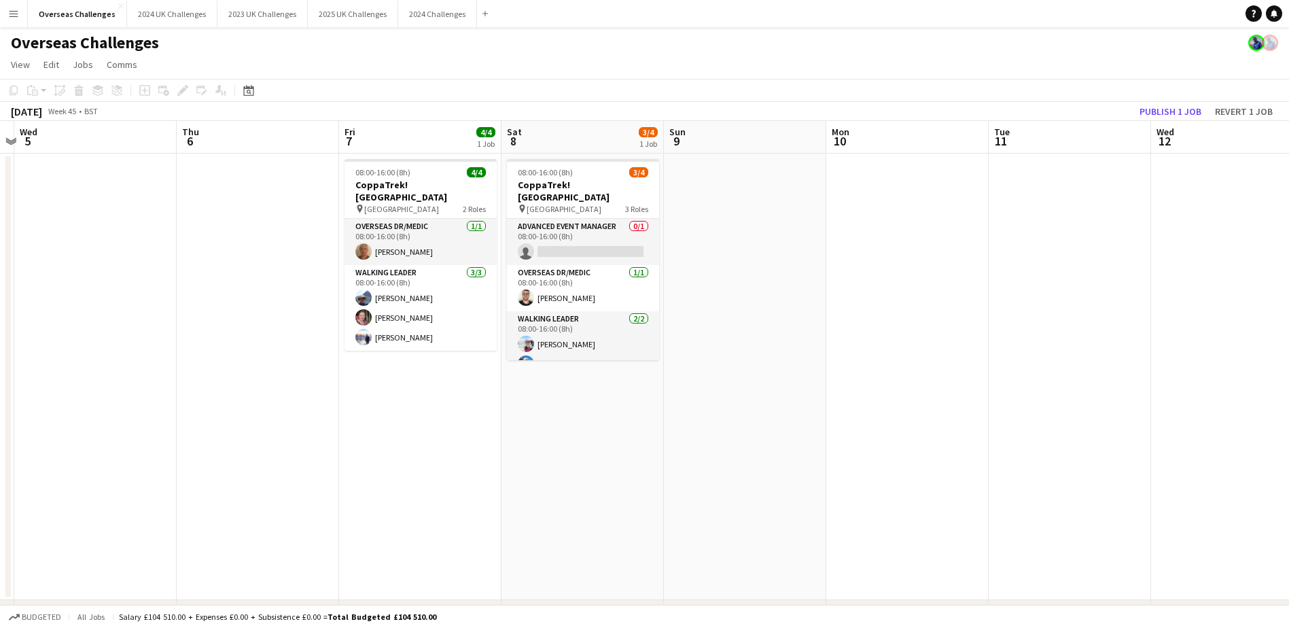
scroll to position [0, 313]
drag, startPoint x: 427, startPoint y: 421, endPoint x: 817, endPoint y: 389, distance: 391.4
click at [817, 389] on app-calendar-viewport "Mon 3 Tue 4 Wed 5 Thu 6 Fri 7 4/4 1 Job Sat 8 3/4 1 Job Sun 9 Mon 10 Tue 11 Wed…" at bounding box center [644, 392] width 1289 height 542
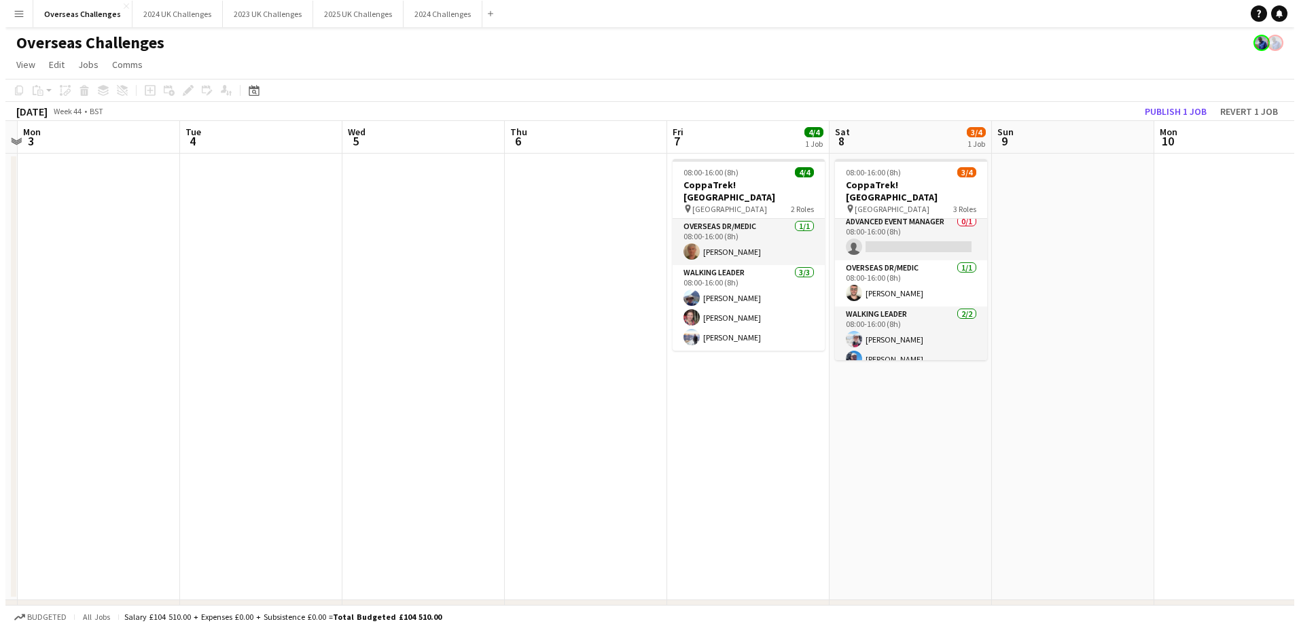
scroll to position [5, 0]
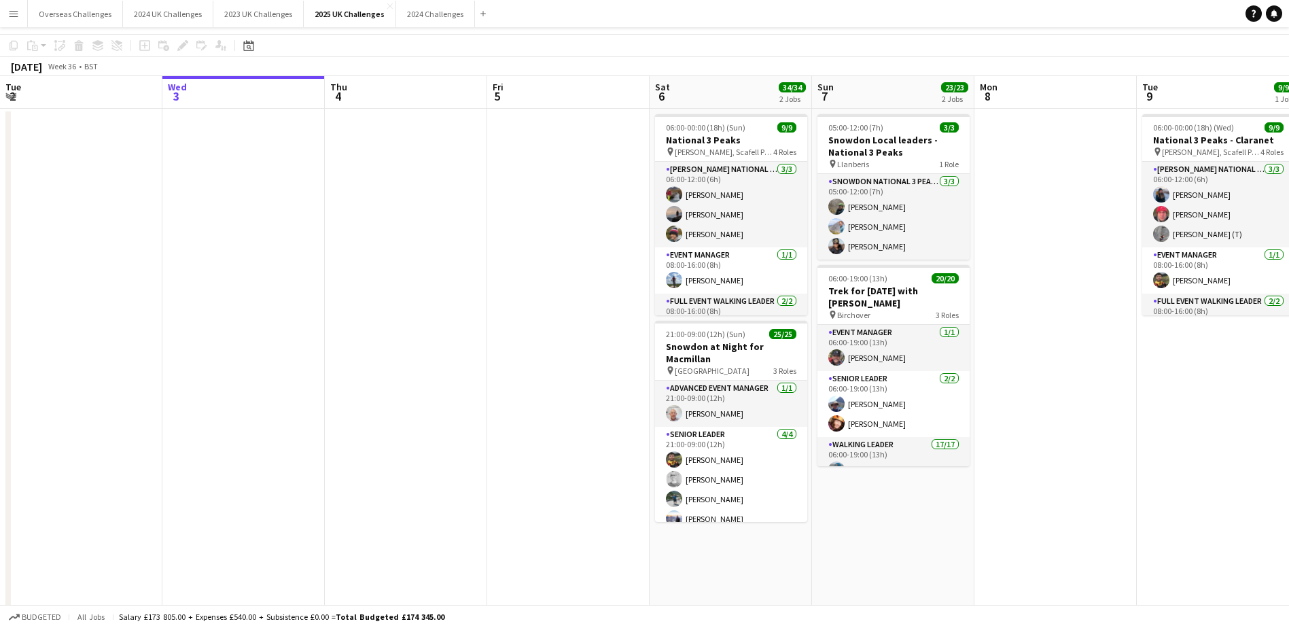
scroll to position [68, 0]
